Goal: Go to known website

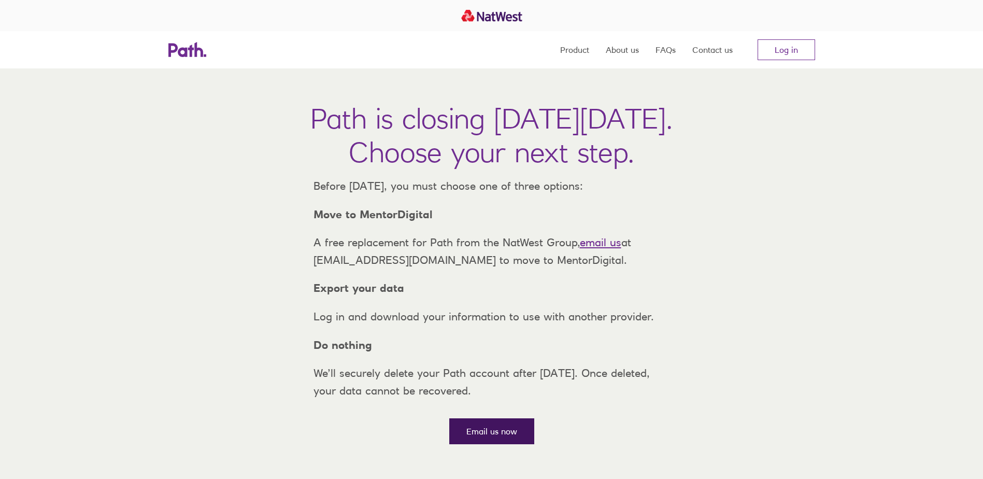
click at [510, 444] on link "Email us now" at bounding box center [491, 431] width 85 height 26
click at [789, 47] on link "Log in" at bounding box center [787, 49] width 58 height 21
